Goal: Find contact information: Find contact information

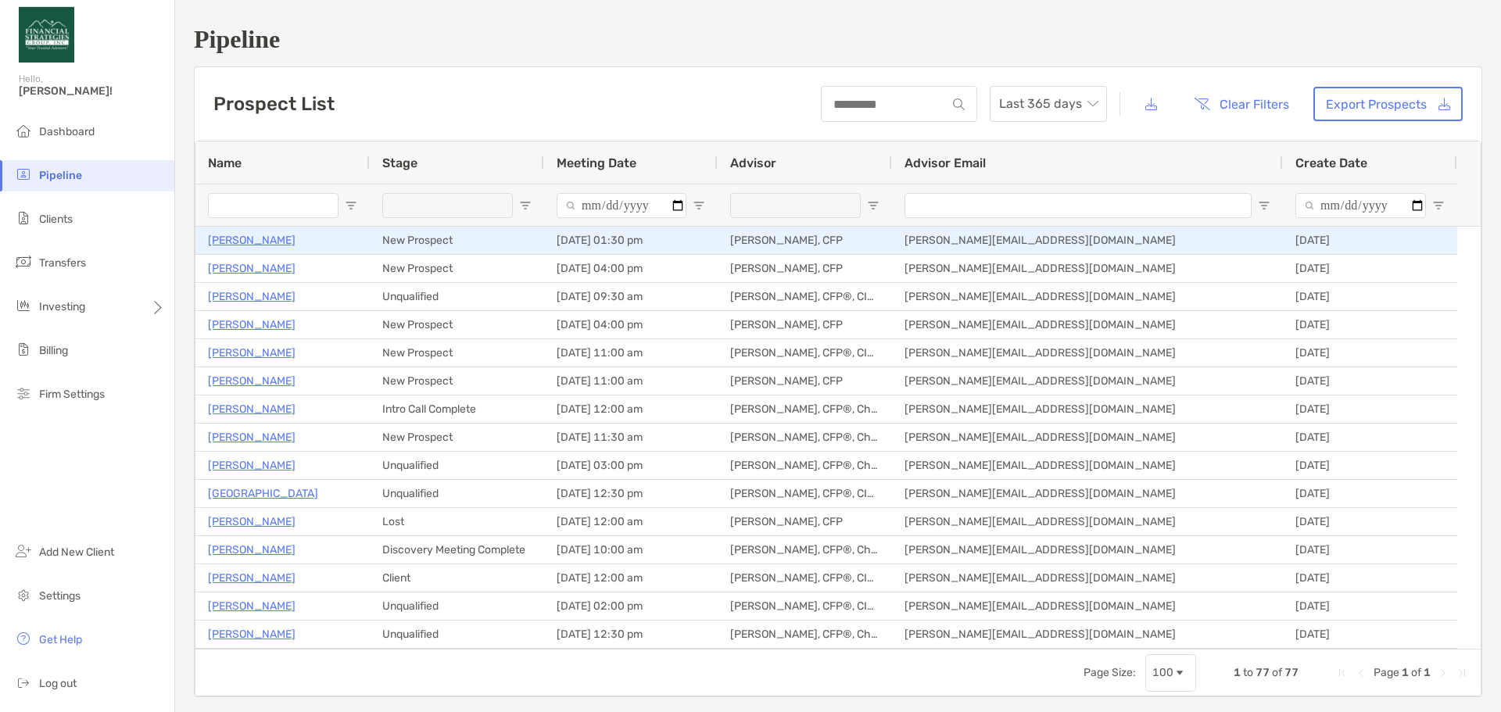
click at [235, 237] on p "[PERSON_NAME]" at bounding box center [252, 241] width 88 height 20
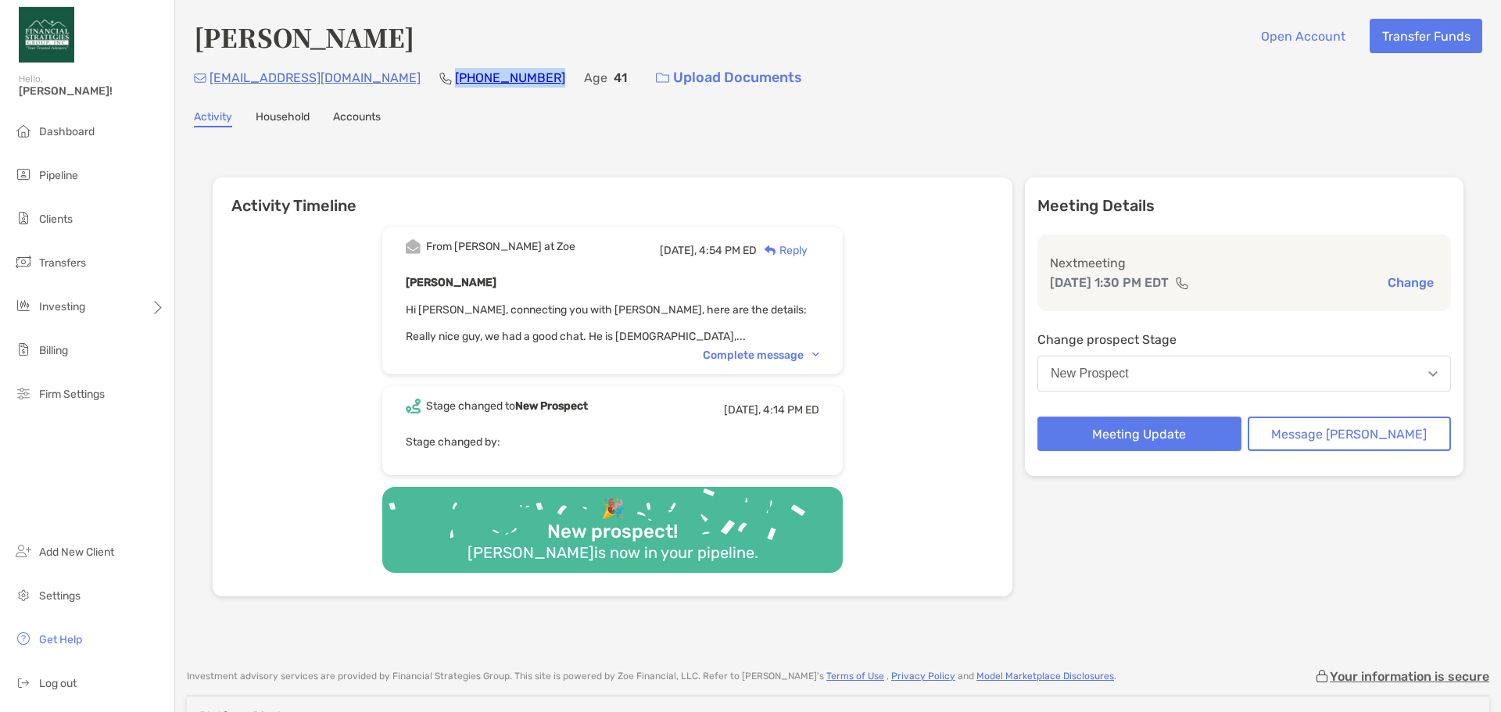
drag, startPoint x: 490, startPoint y: 74, endPoint x: 399, endPoint y: 70, distance: 91.6
click at [399, 70] on div "[EMAIL_ADDRESS][DOMAIN_NAME] [PHONE_NUMBER] Age [DEMOGRAPHIC_DATA] Upload Docum…" at bounding box center [838, 78] width 1288 height 34
copy link "[PHONE_NUMBER]"
click at [749, 353] on div "Complete message" at bounding box center [761, 355] width 116 height 13
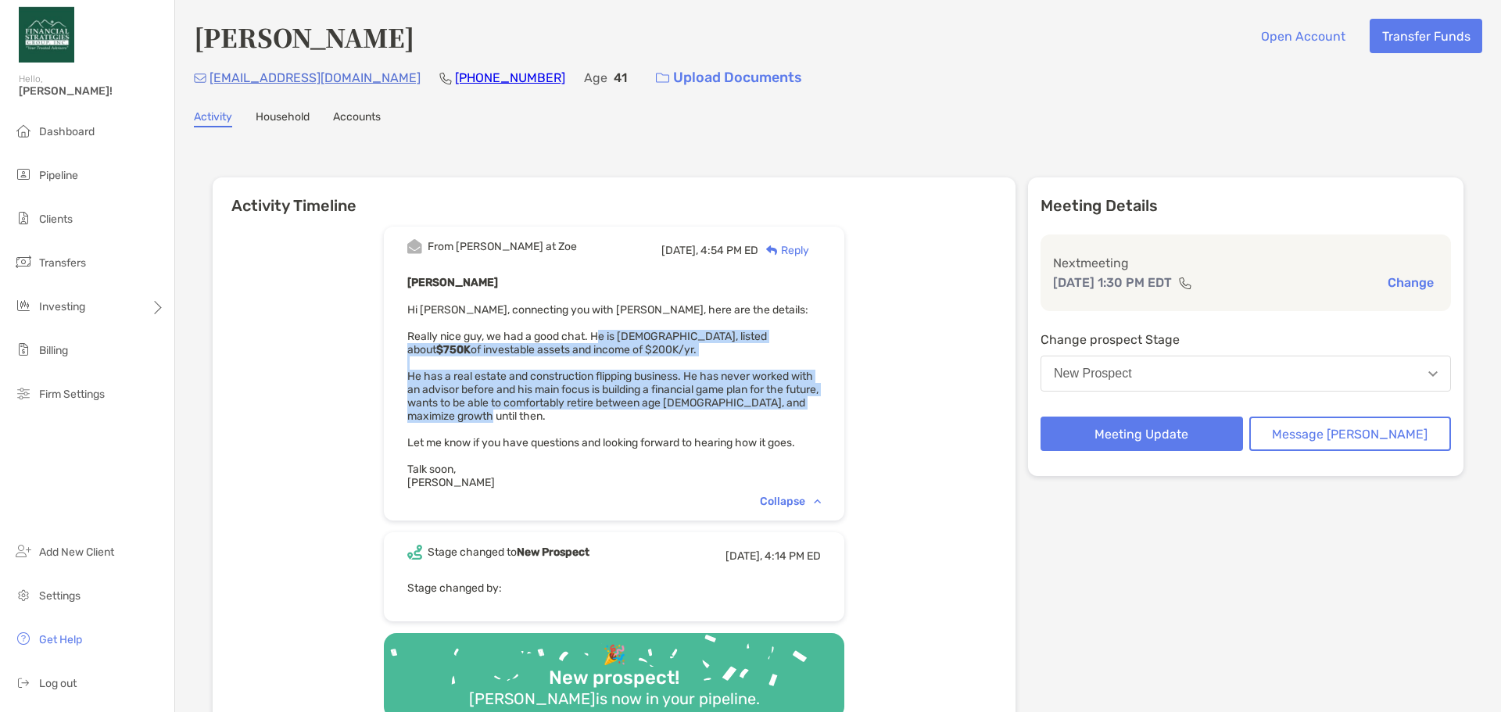
drag, startPoint x: 618, startPoint y: 336, endPoint x: 691, endPoint y: 415, distance: 107.3
click at [691, 415] on div "[PERSON_NAME] Hi [PERSON_NAME], connecting you with [PERSON_NAME], here are the…" at bounding box center [614, 381] width 414 height 217
copy span "He is [DEMOGRAPHIC_DATA], listed about $750K of investable assets and income of…"
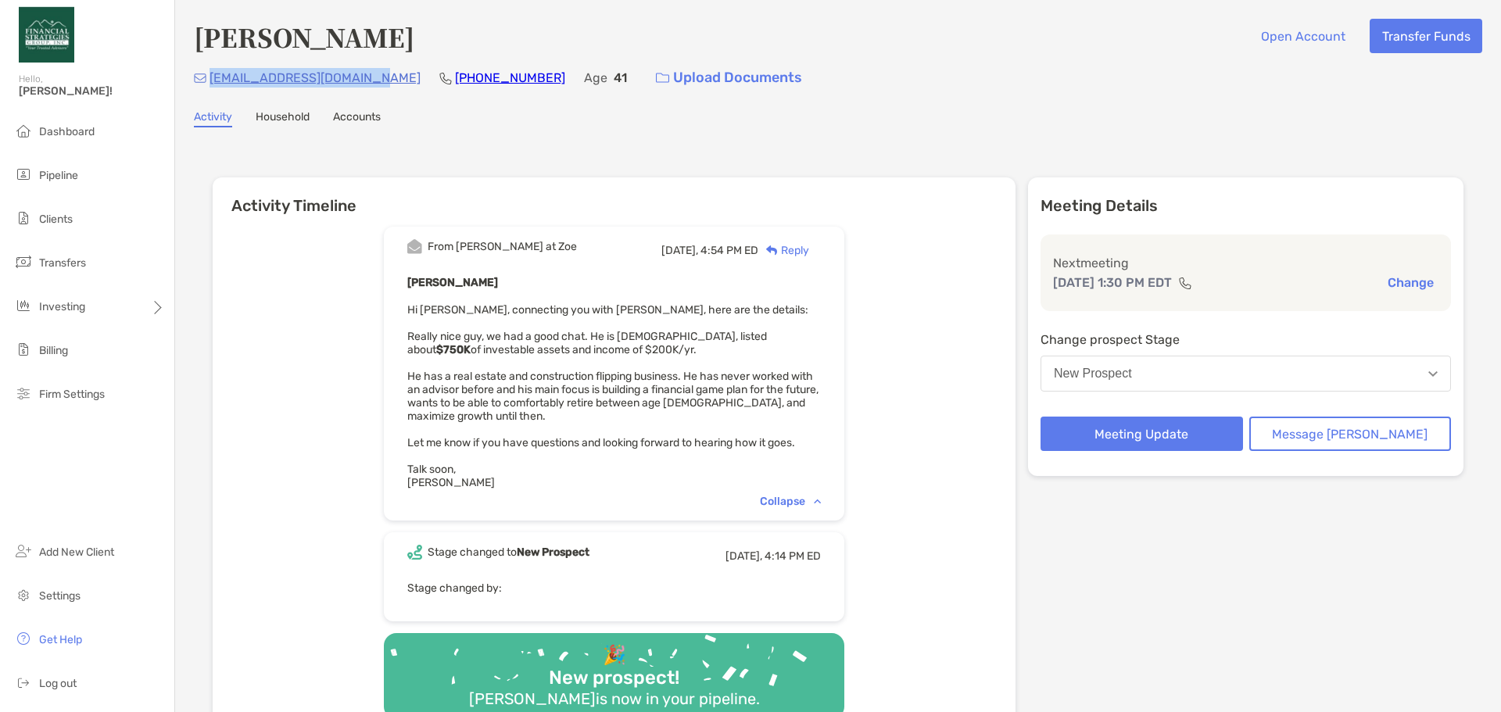
drag, startPoint x: 371, startPoint y: 77, endPoint x: 210, endPoint y: 76, distance: 160.3
click at [210, 76] on div "[EMAIL_ADDRESS][DOMAIN_NAME] [PHONE_NUMBER] Age [DEMOGRAPHIC_DATA] Upload Docum…" at bounding box center [838, 78] width 1288 height 34
copy p "[EMAIL_ADDRESS][DOMAIN_NAME]"
